Goal: Task Accomplishment & Management: Manage account settings

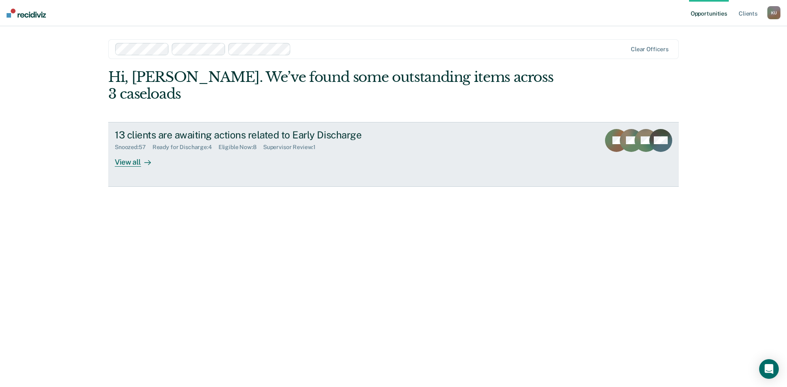
click at [297, 144] on div "Supervisor Review : 1" at bounding box center [292, 147] width 59 height 7
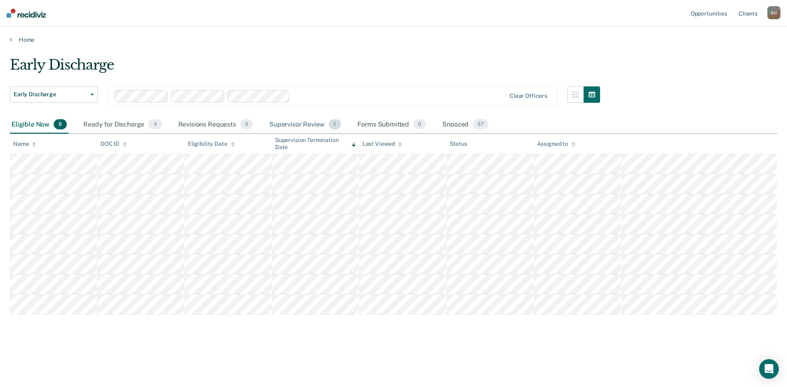
click at [287, 121] on div "Supervisor Review 1" at bounding box center [305, 125] width 75 height 18
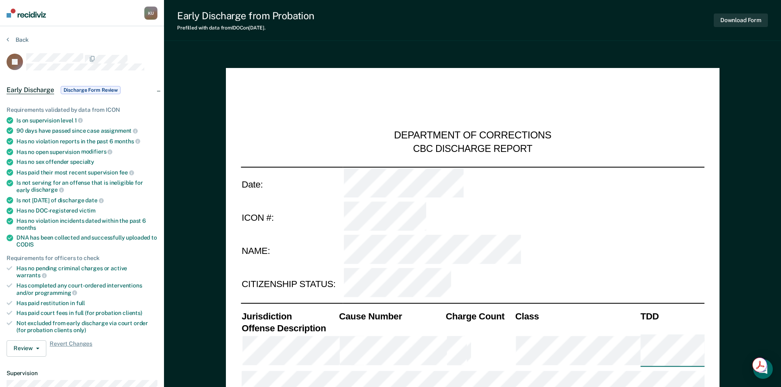
type textarea "x"
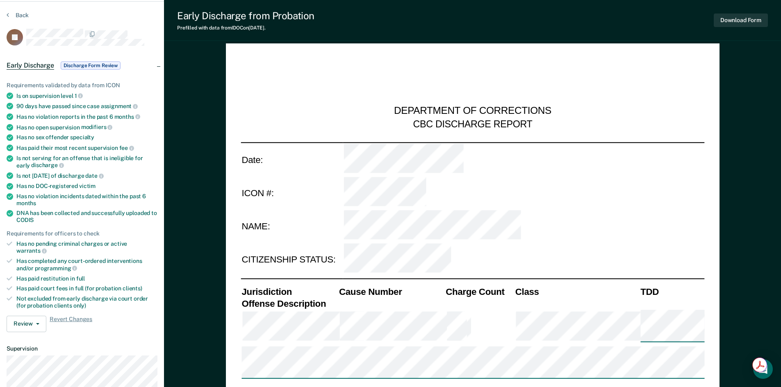
scroll to position [10, 0]
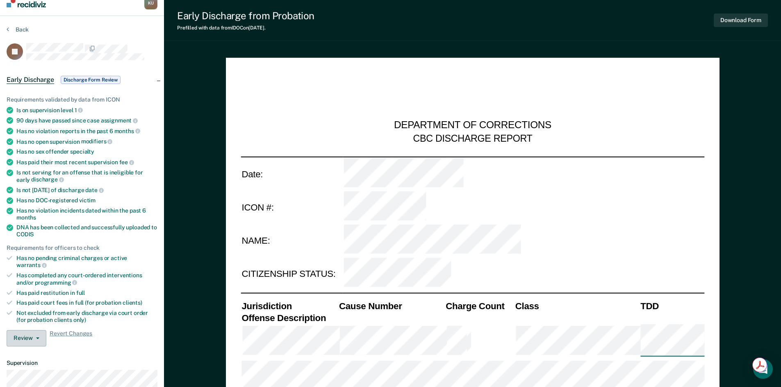
click at [39, 330] on button "Review" at bounding box center [27, 338] width 40 height 16
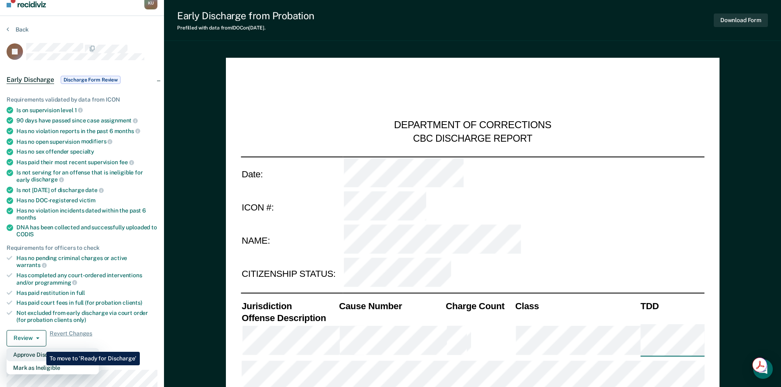
click at [40, 348] on button "Approve Discharge and Forms" at bounding box center [53, 354] width 92 height 13
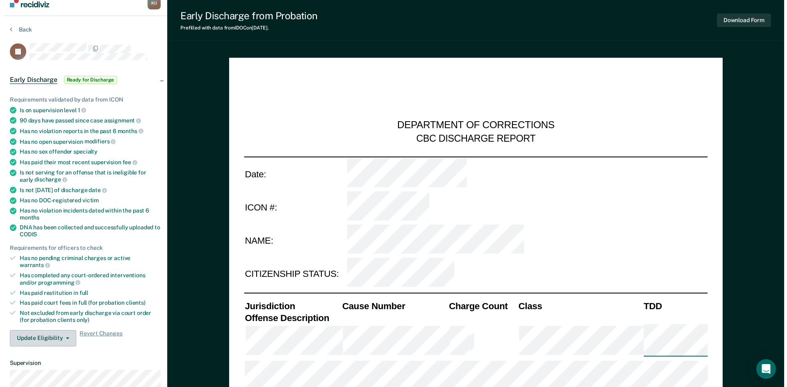
scroll to position [0, 0]
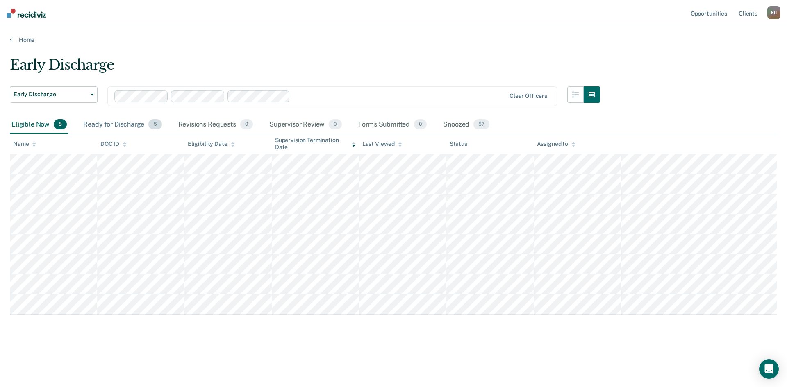
click at [124, 123] on div "Ready for Discharge 5" at bounding box center [123, 125] width 82 height 18
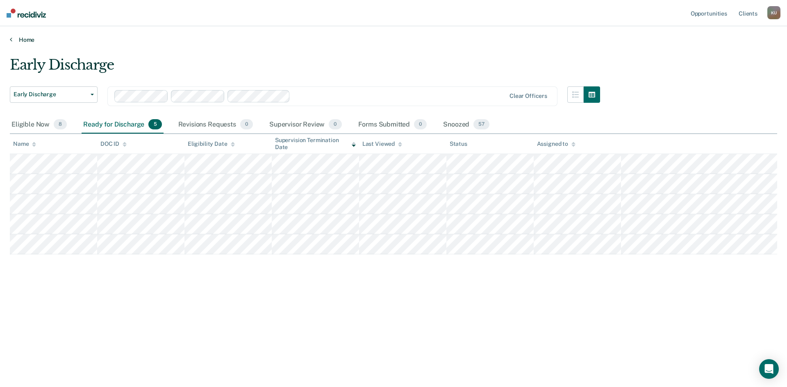
click at [20, 42] on link "Home" at bounding box center [393, 39] width 767 height 7
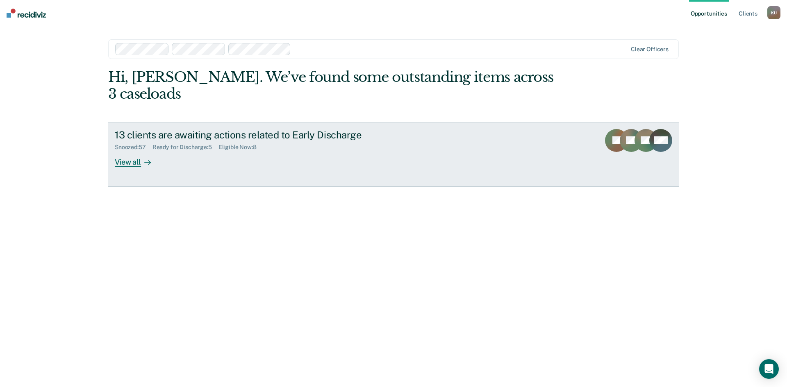
click at [531, 139] on link "13 clients are awaiting actions related to Early Discharge Snoozed : 57 Ready f…" at bounding box center [393, 154] width 571 height 65
